Goal: Information Seeking & Learning: Learn about a topic

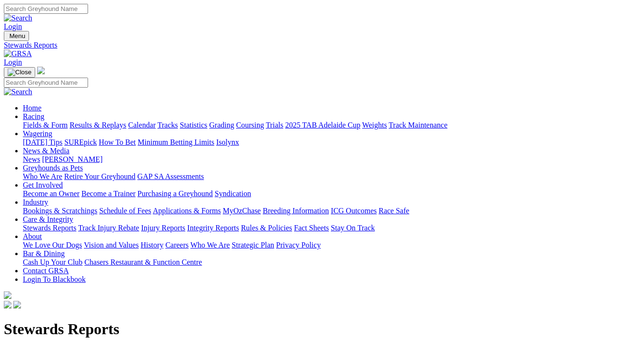
scroll to position [23, 0]
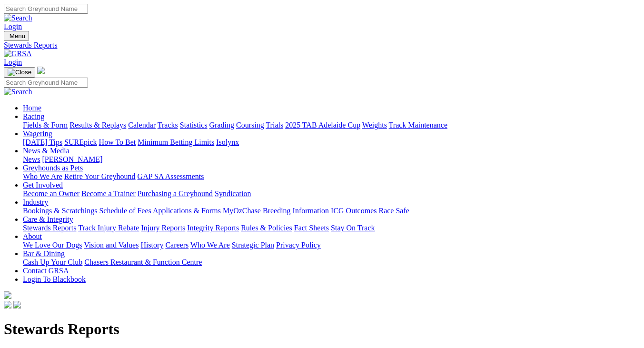
scroll to position [23, 0]
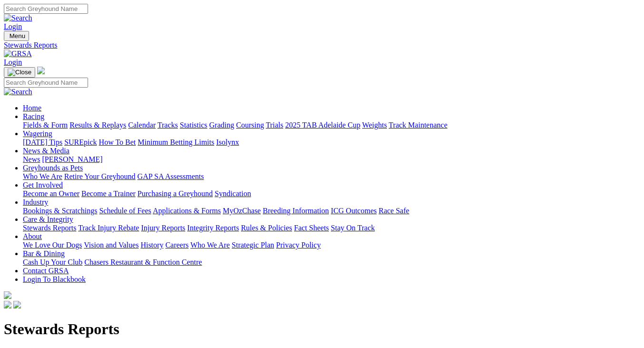
scroll to position [23, 0]
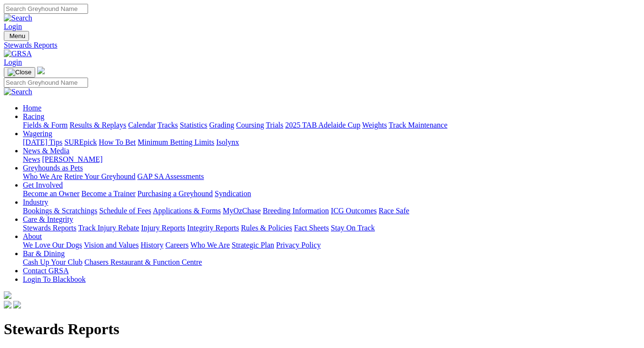
scroll to position [23, 0]
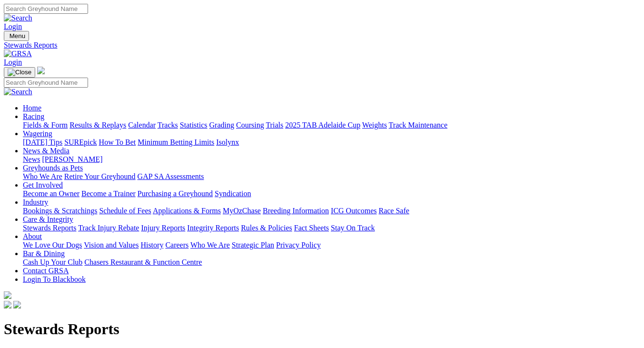
scroll to position [23, 0]
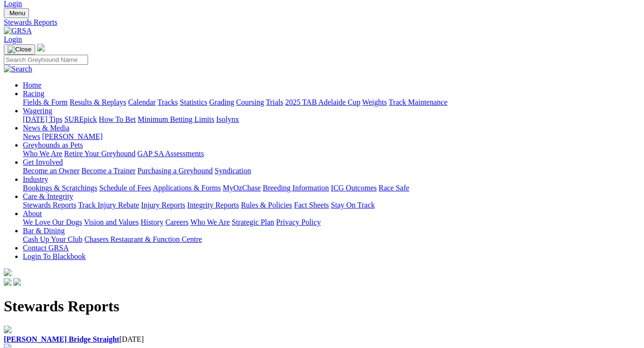
click at [47, 335] on b "[PERSON_NAME] Bridge Straight" at bounding box center [62, 339] width 116 height 8
